Goal: Information Seeking & Learning: Check status

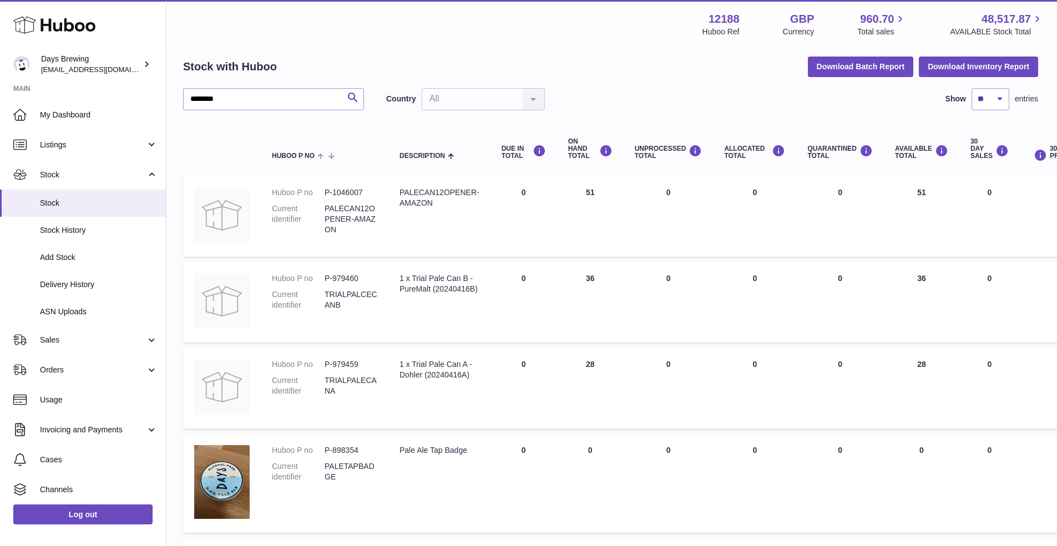
scroll to position [43, 1]
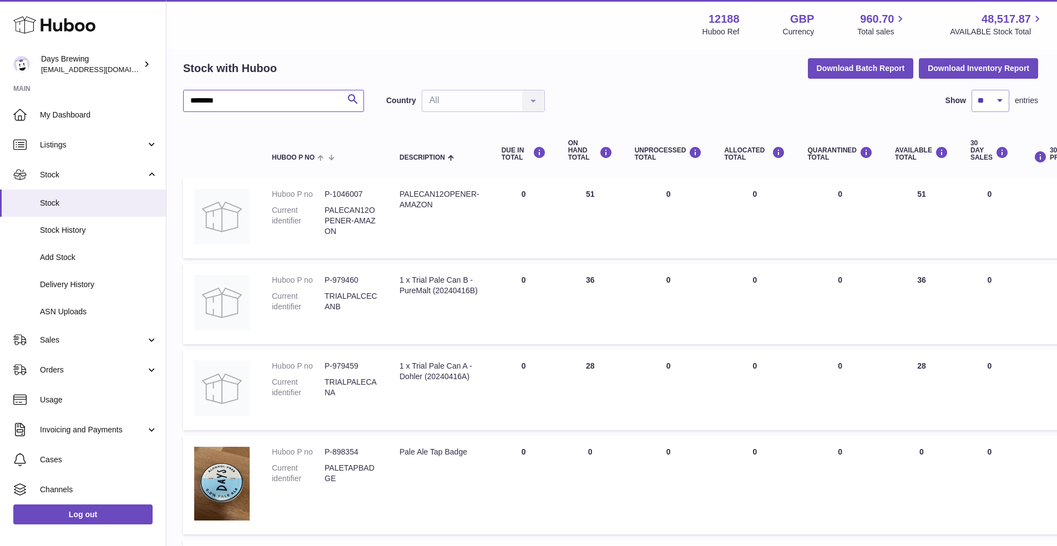
click at [261, 98] on input "********" at bounding box center [273, 101] width 181 height 22
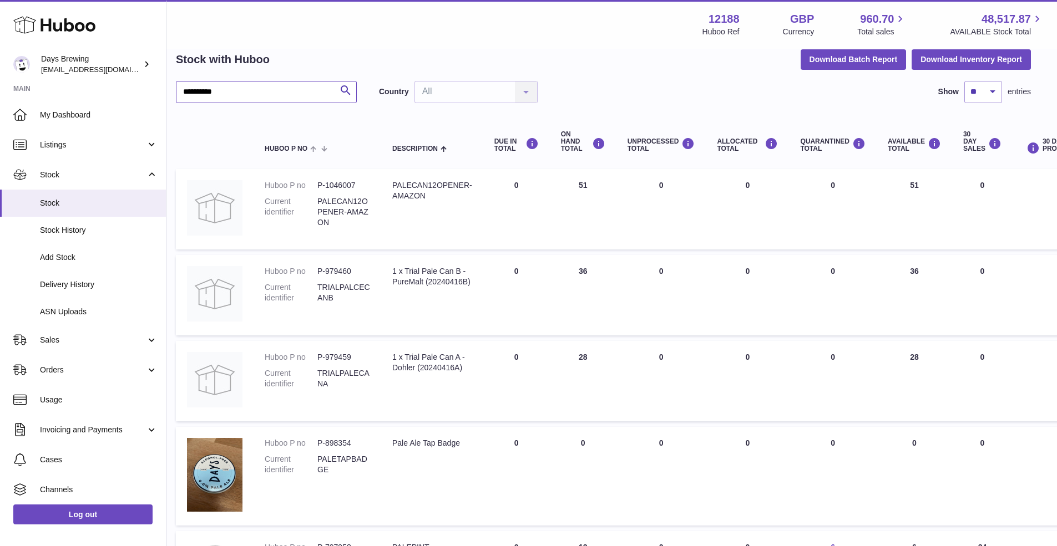
scroll to position [30, 8]
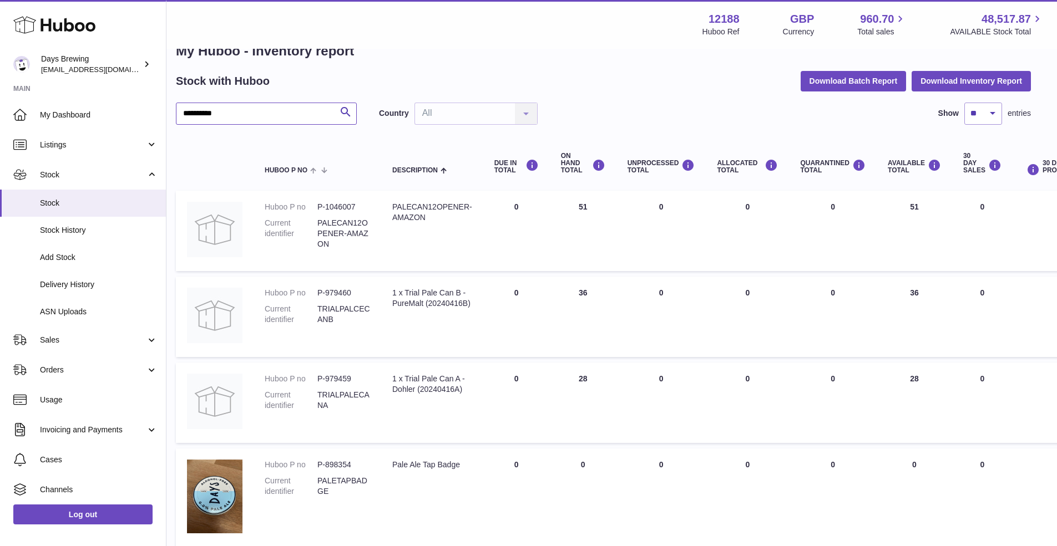
drag, startPoint x: 242, startPoint y: 117, endPoint x: 166, endPoint y: 114, distance: 76.1
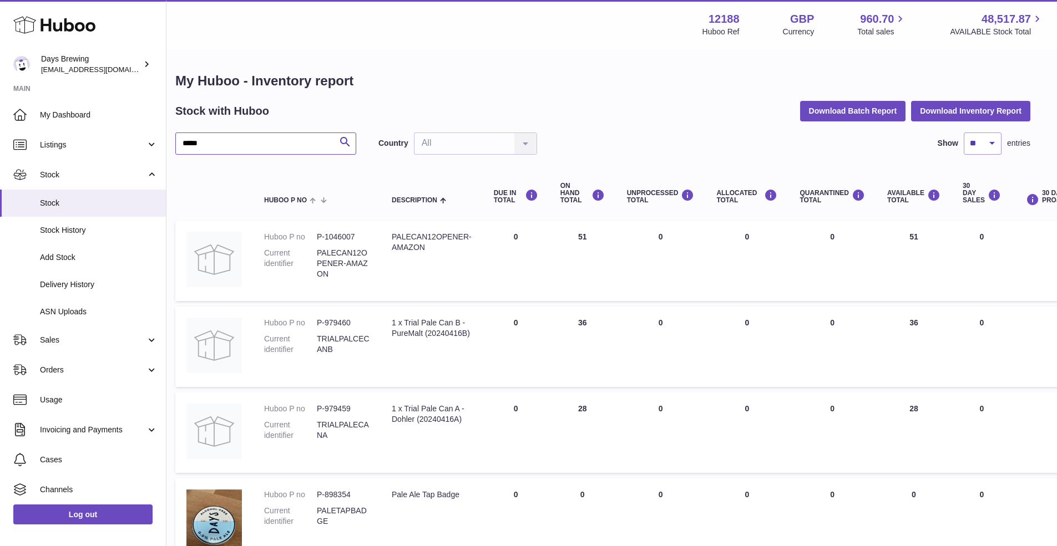
scroll to position [0, 9]
drag, startPoint x: 212, startPoint y: 144, endPoint x: 170, endPoint y: 149, distance: 42.9
type input "*"
click at [452, 88] on h1 "My Huboo - Inventory report" at bounding box center [602, 81] width 855 height 18
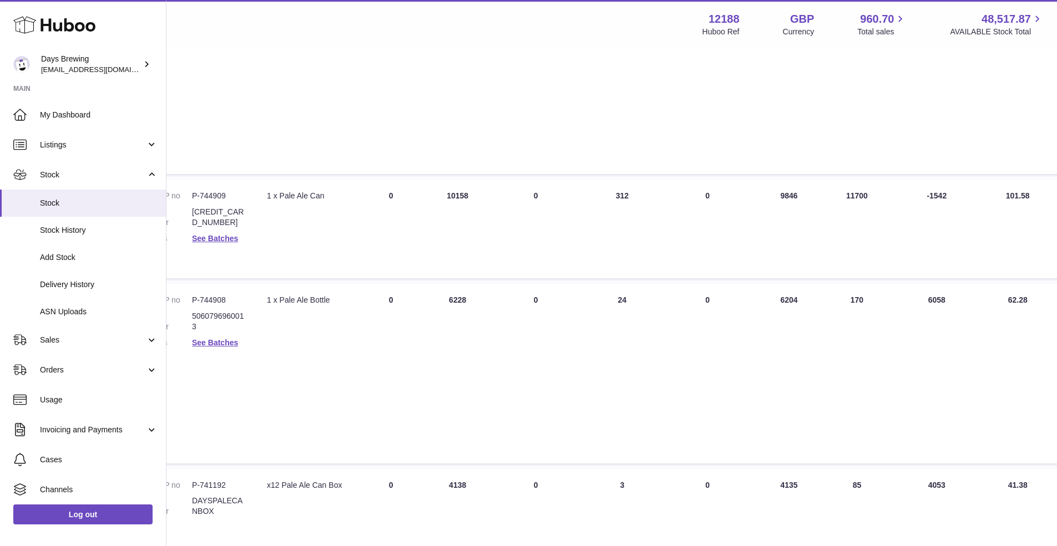
scroll to position [600, 134]
